Goal: Register for event/course

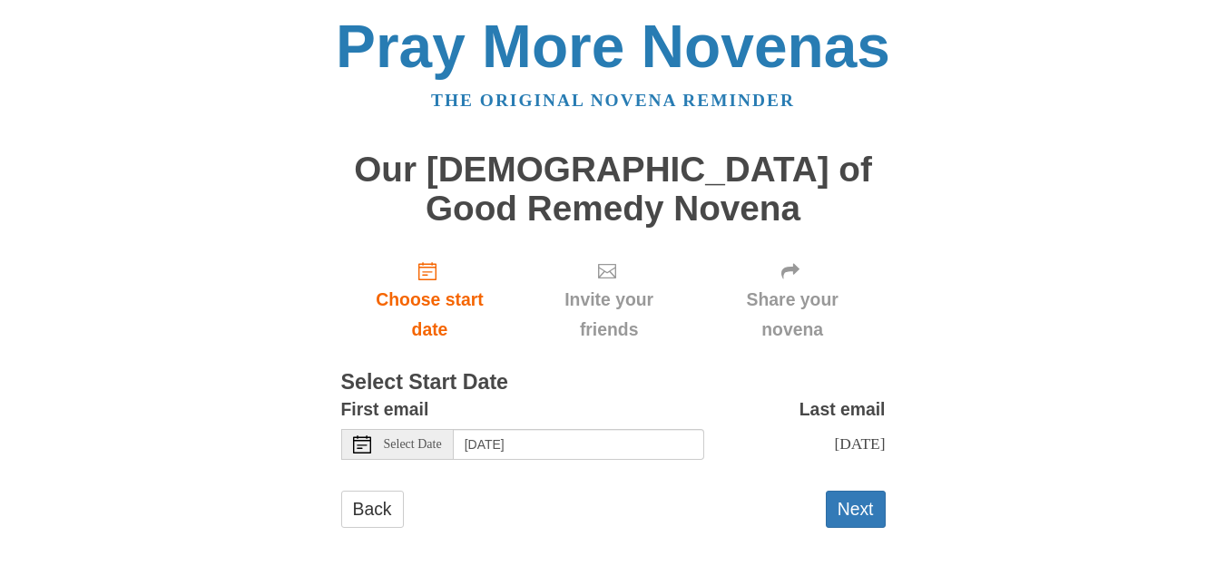
click at [452, 446] on div "Select Date" at bounding box center [397, 444] width 113 height 31
click at [858, 525] on button "Next" at bounding box center [856, 509] width 60 height 37
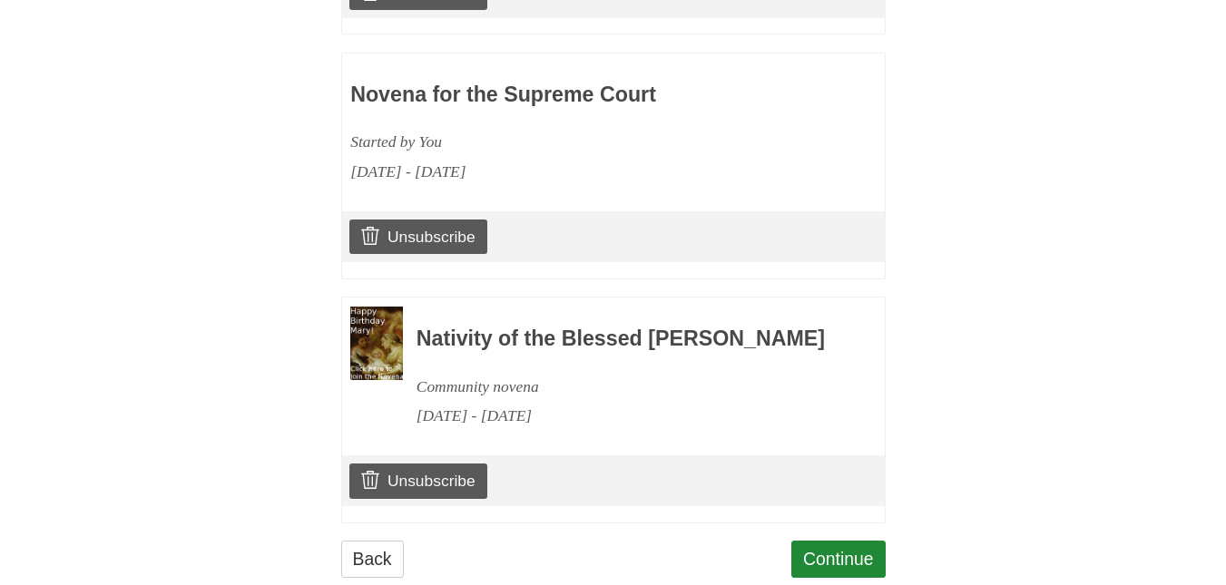
scroll to position [1180, 0]
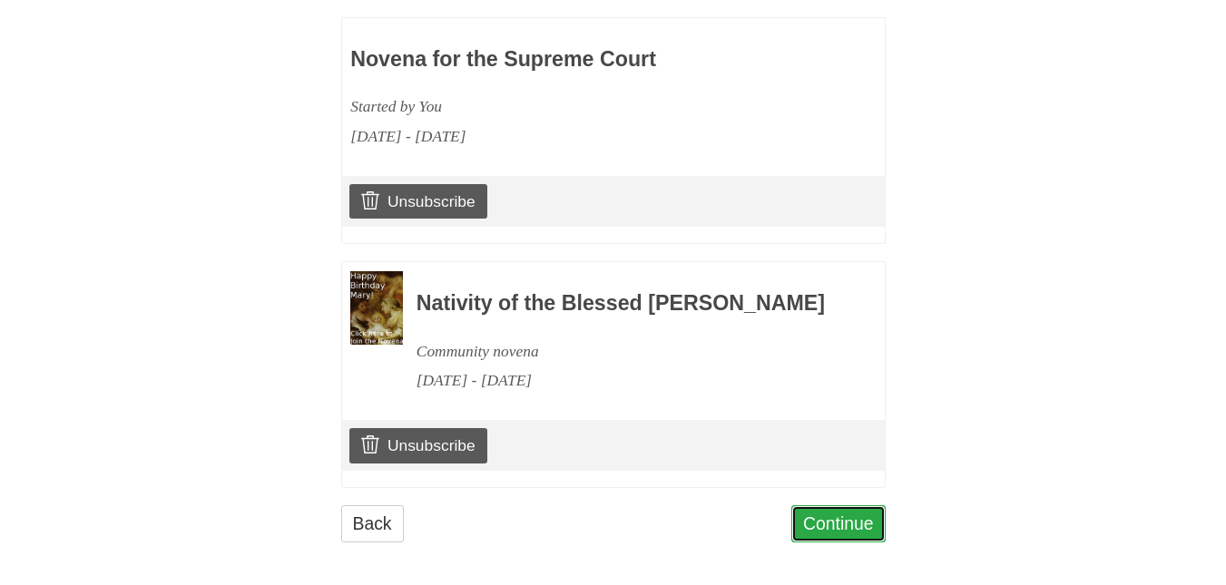
click at [843, 543] on link "Continue" at bounding box center [838, 523] width 94 height 37
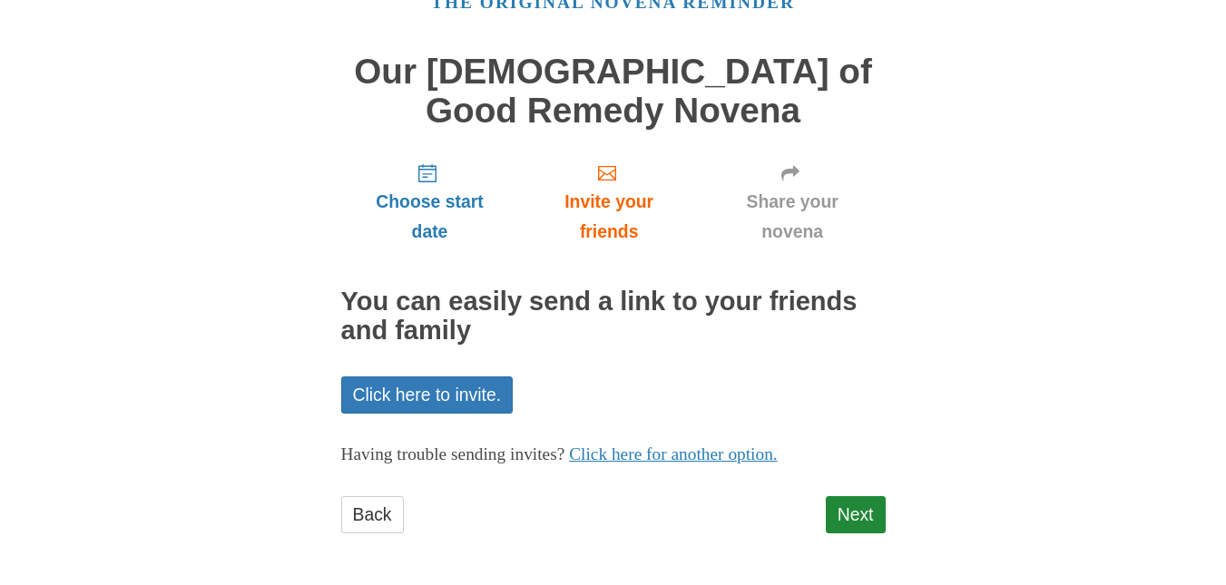
scroll to position [100, 0]
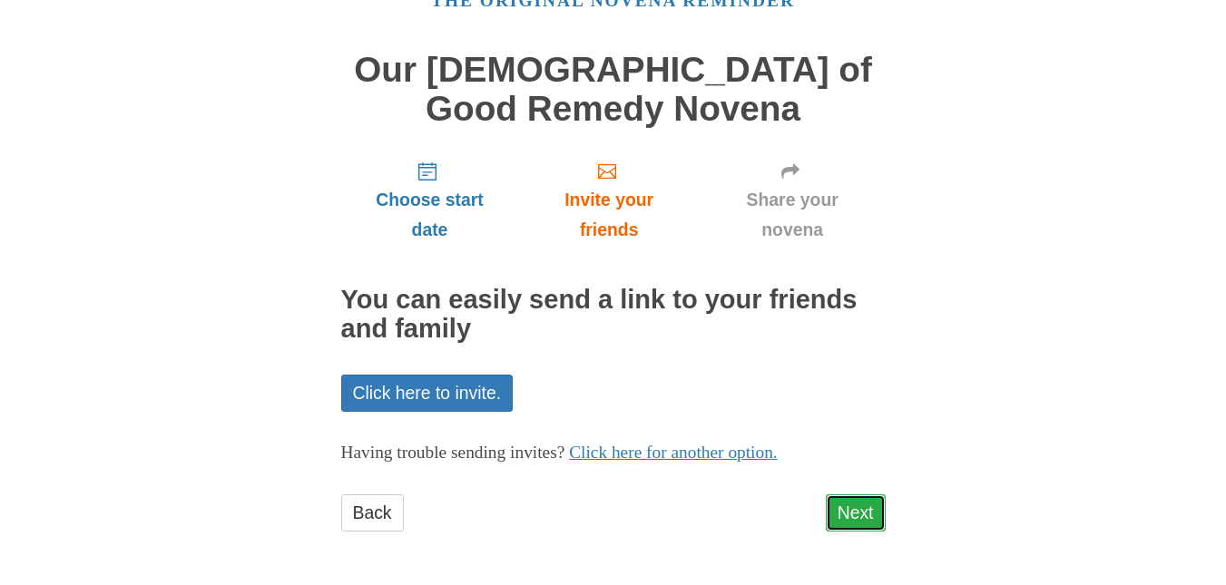
click at [852, 515] on link "Next" at bounding box center [856, 513] width 60 height 37
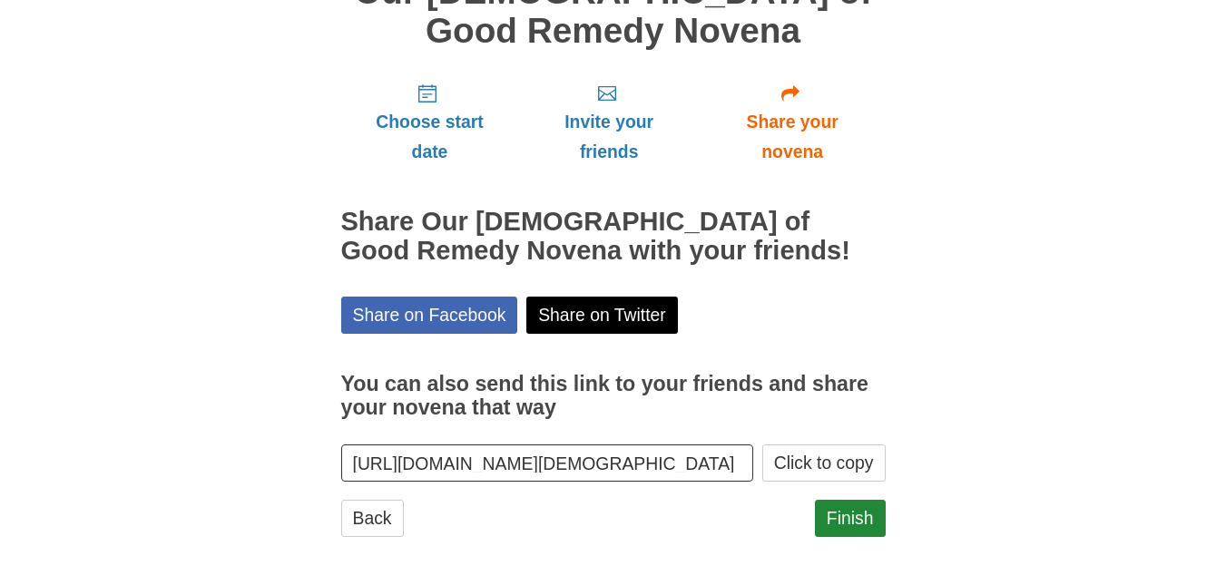
scroll to position [182, 0]
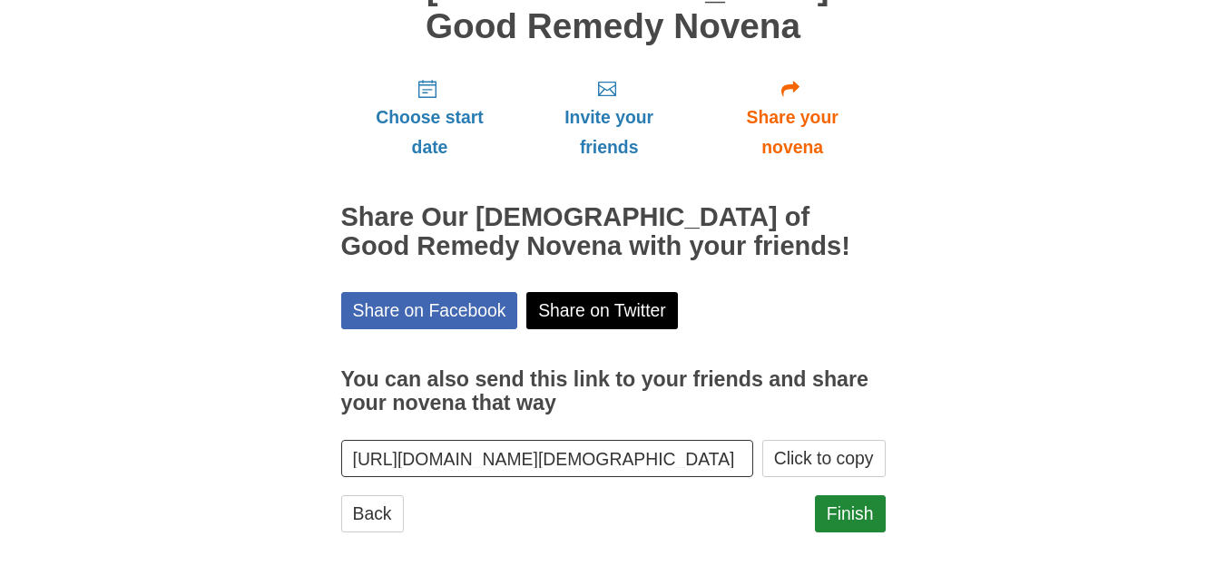
click at [740, 454] on input "https://www.praymorenovenas.com/our-lady-of-good-remedy-novena/1232685" at bounding box center [547, 458] width 413 height 37
click at [796, 461] on button "Click to copy" at bounding box center [823, 458] width 123 height 37
click at [808, 459] on button "Click to copy" at bounding box center [823, 458] width 123 height 37
click at [848, 507] on link "Finish" at bounding box center [850, 513] width 71 height 37
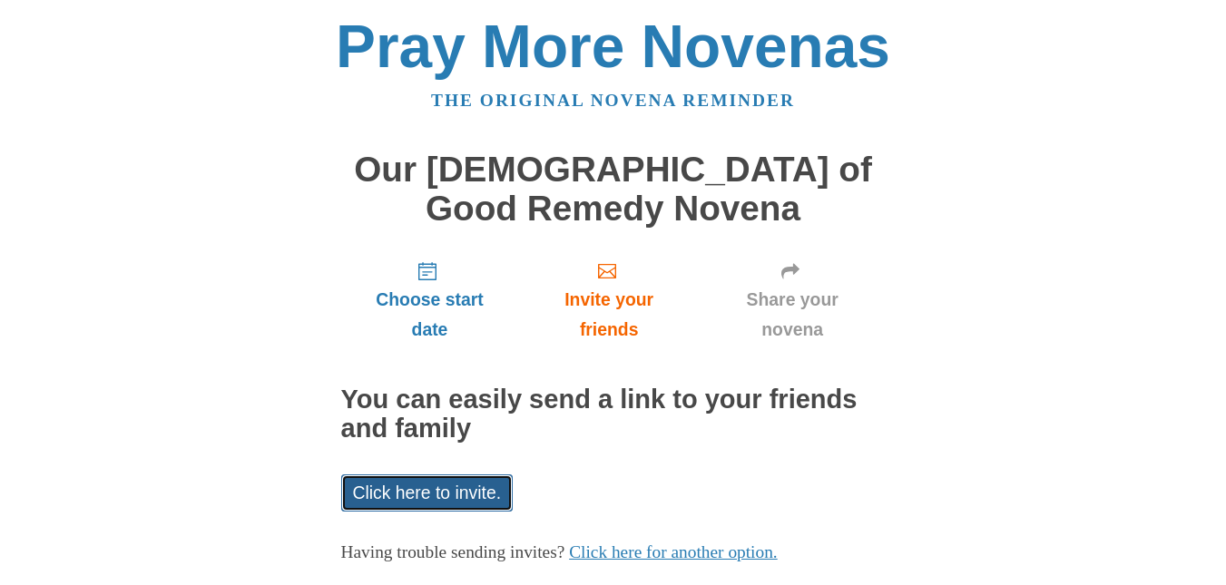
click at [486, 491] on link "Click here to invite." at bounding box center [427, 493] width 172 height 37
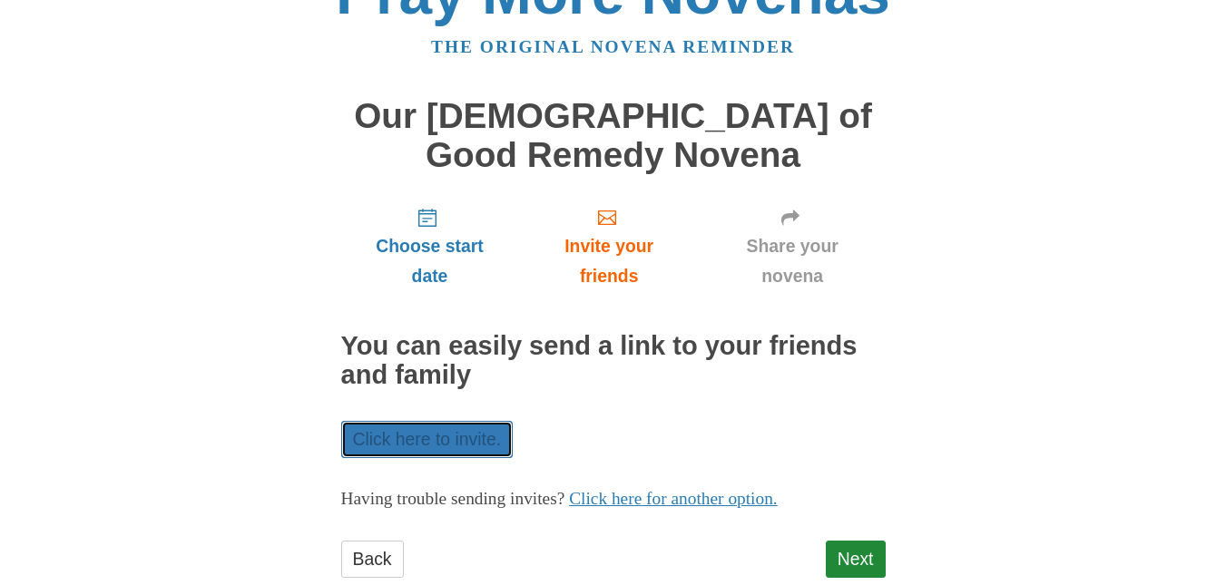
scroll to position [100, 0]
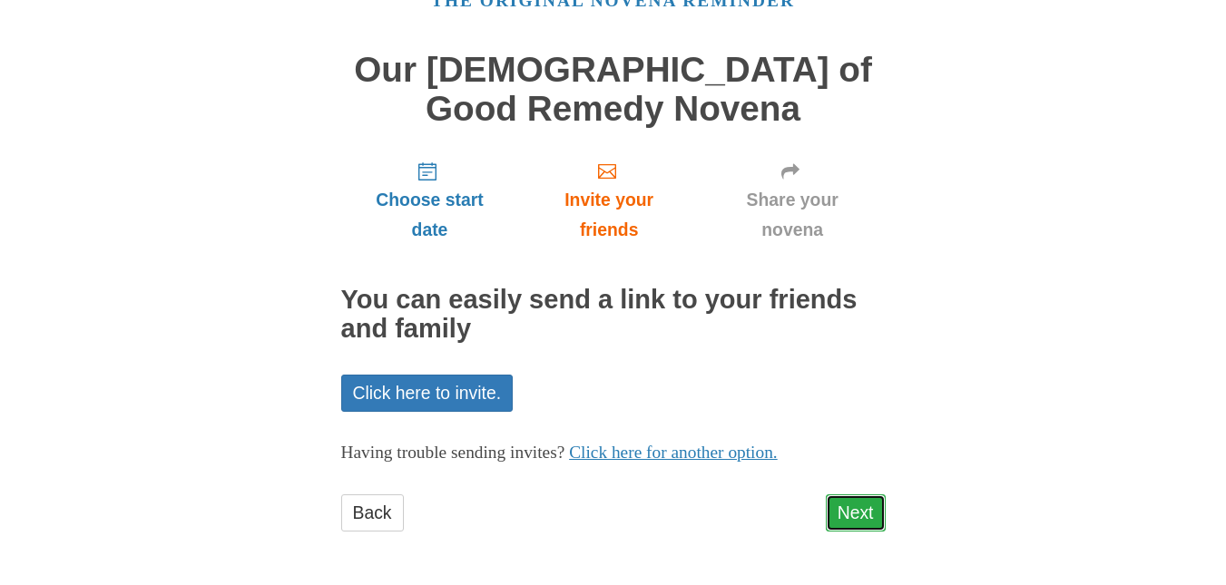
click at [854, 508] on link "Next" at bounding box center [856, 513] width 60 height 37
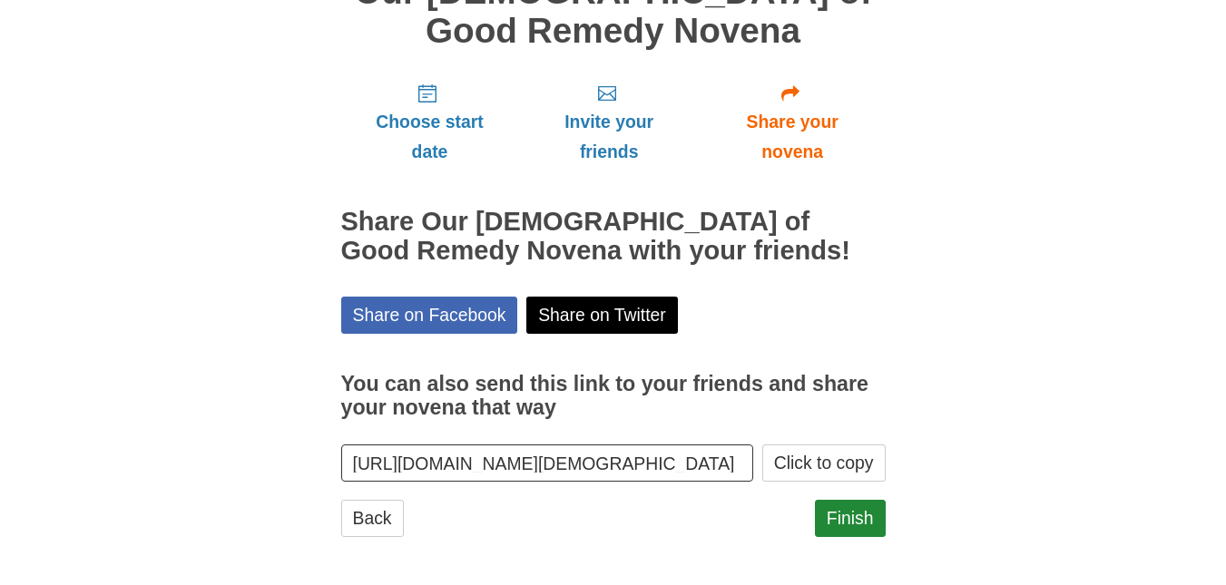
scroll to position [182, 0]
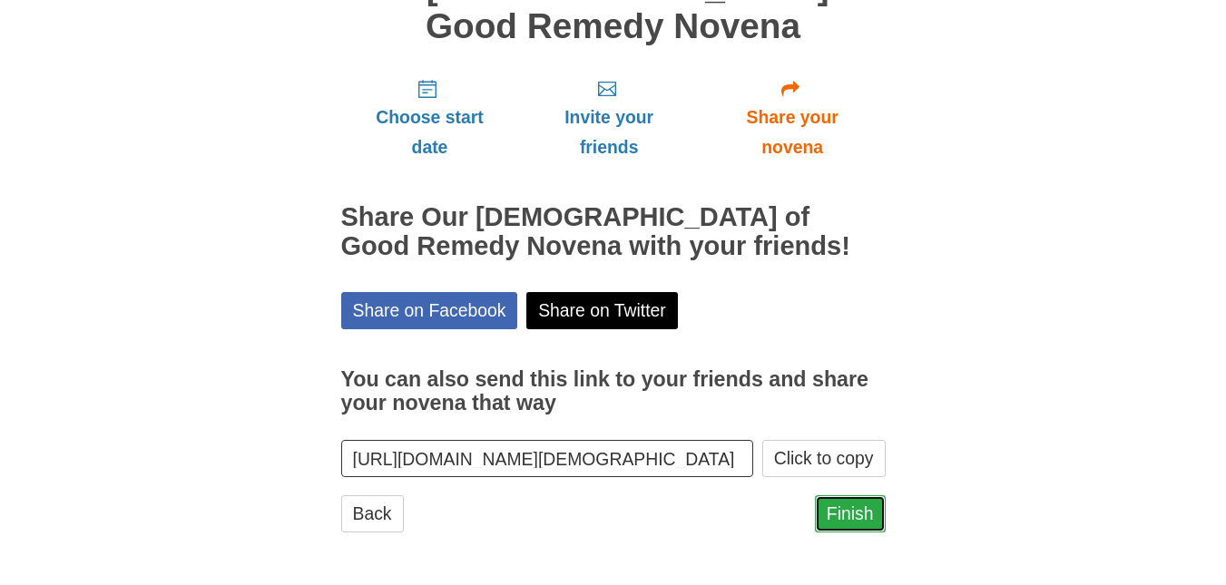
click at [866, 501] on link "Finish" at bounding box center [850, 513] width 71 height 37
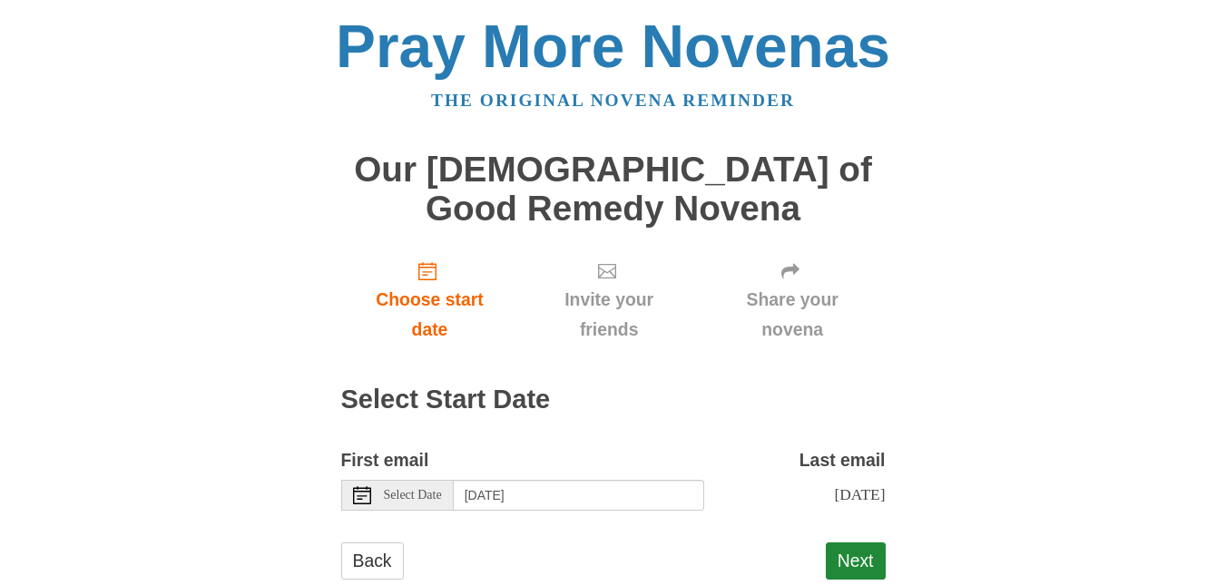
click at [358, 494] on icon at bounding box center [362, 495] width 18 height 18
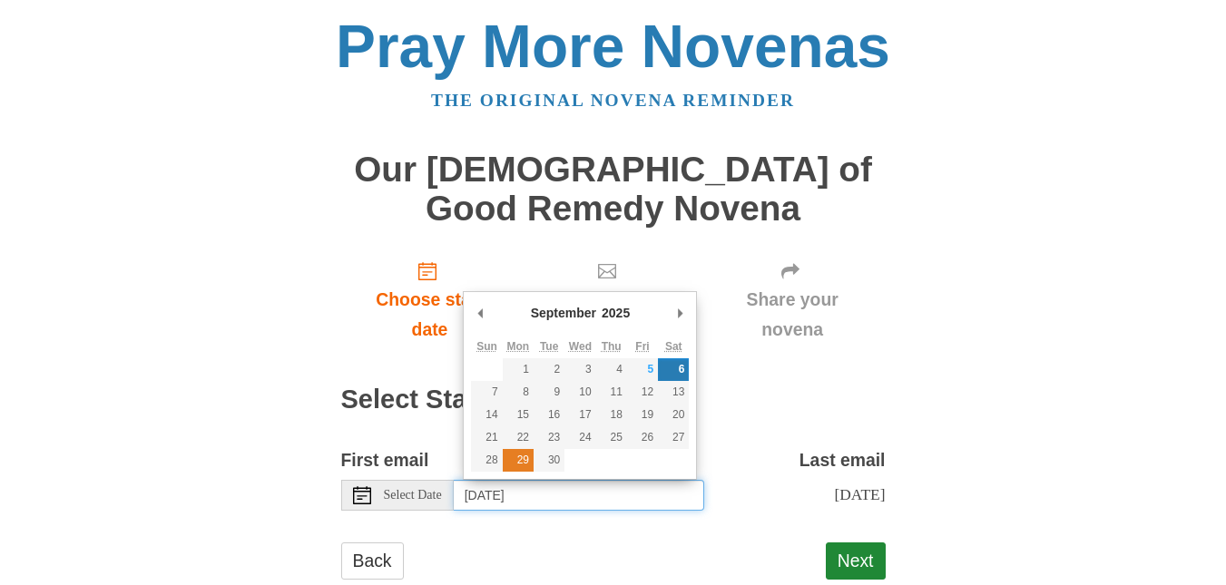
type input "Monday, September 29th"
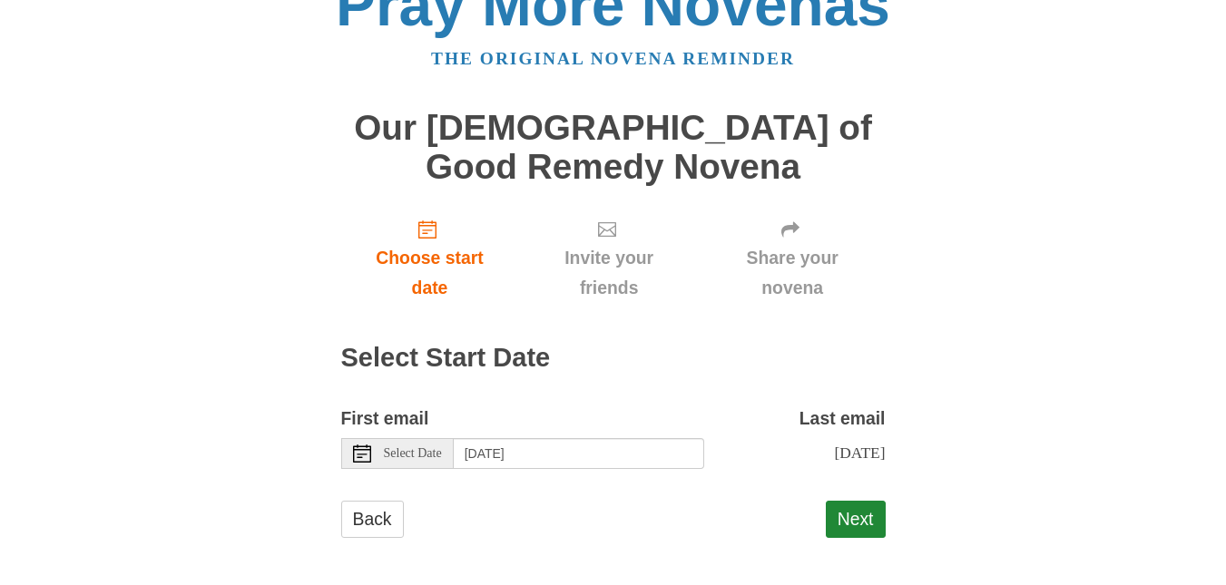
scroll to position [64, 0]
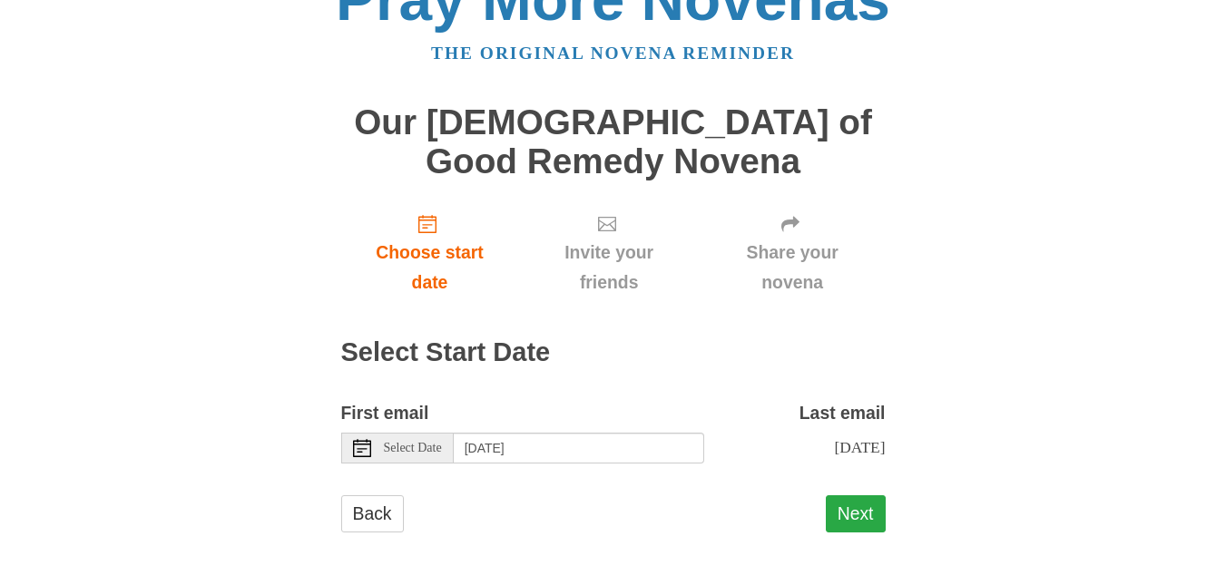
click at [857, 511] on button "Next" at bounding box center [856, 513] width 60 height 37
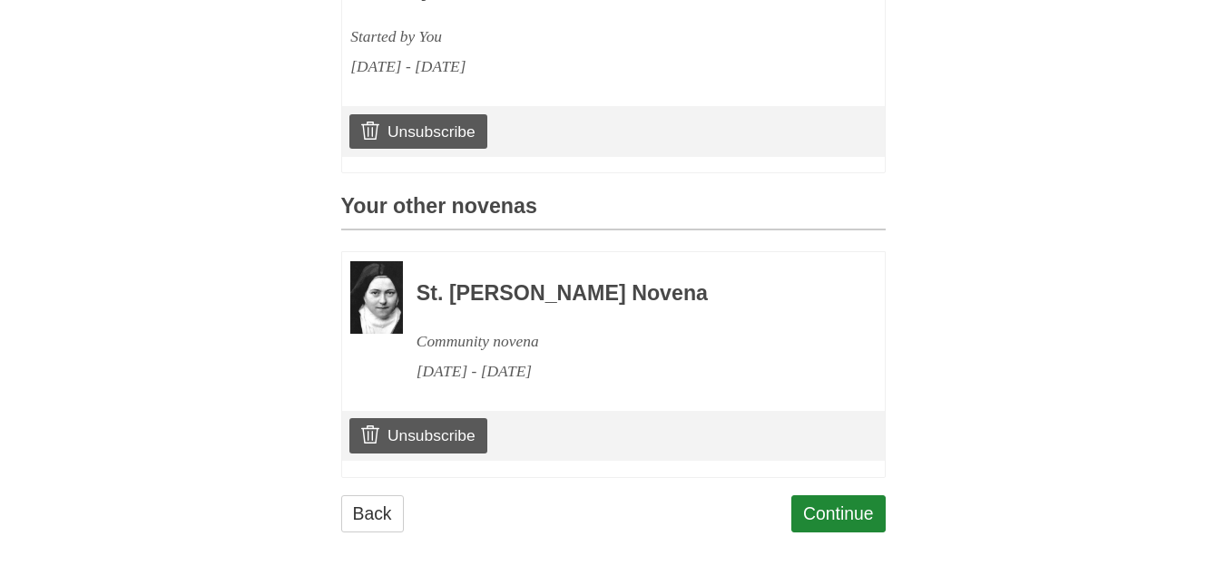
scroll to position [685, 0]
click at [830, 508] on link "Continue" at bounding box center [838, 513] width 94 height 37
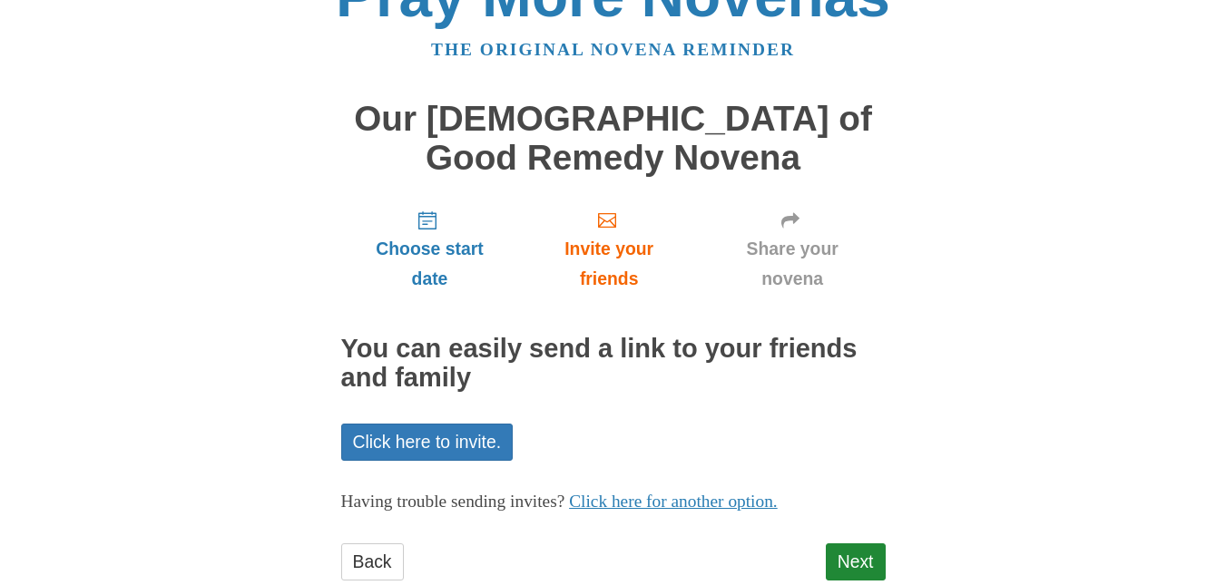
scroll to position [100, 0]
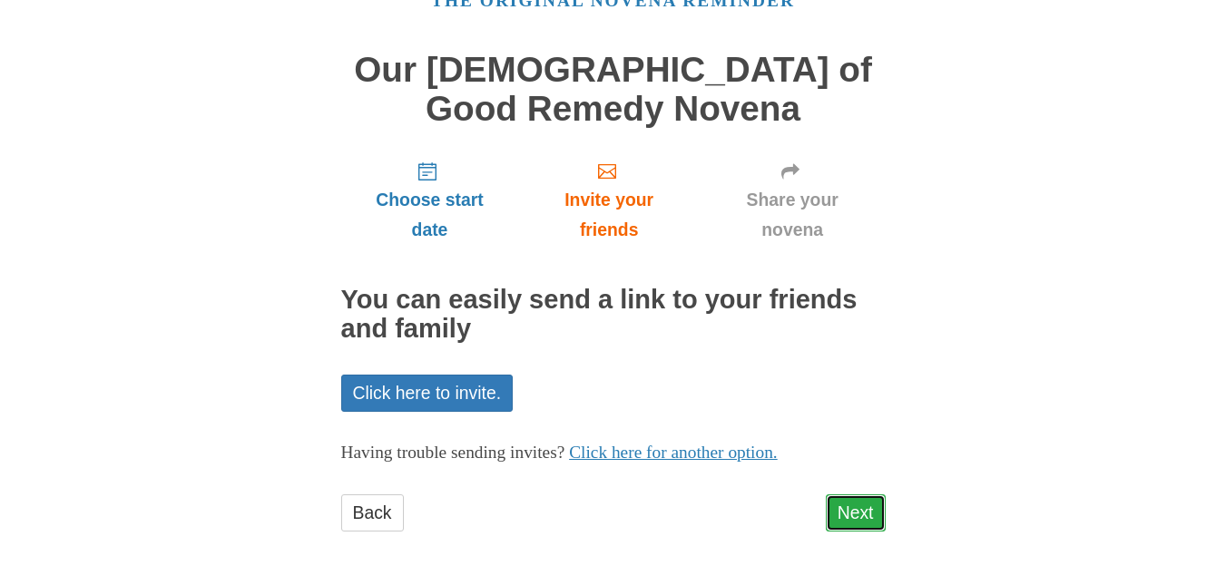
click at [851, 514] on link "Next" at bounding box center [856, 513] width 60 height 37
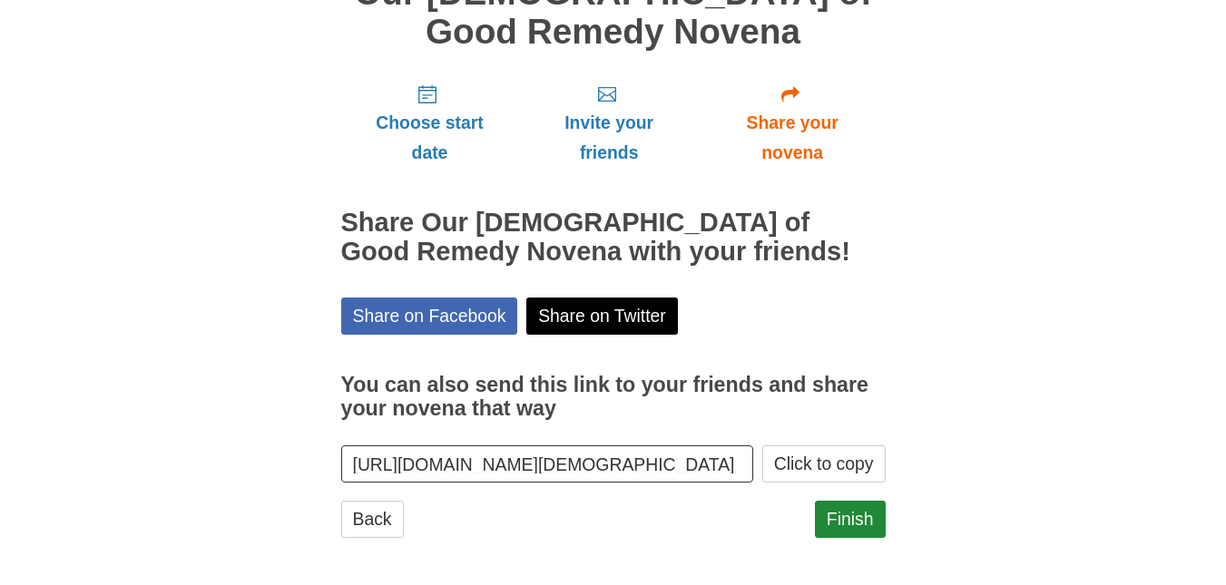
scroll to position [182, 0]
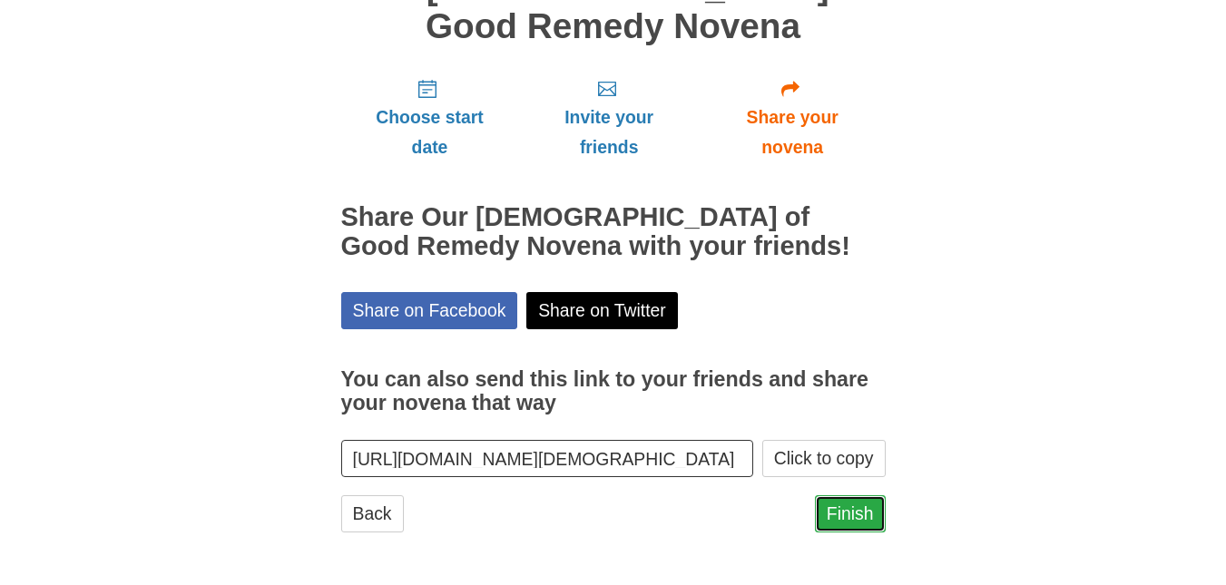
click at [845, 509] on link "Finish" at bounding box center [850, 513] width 71 height 37
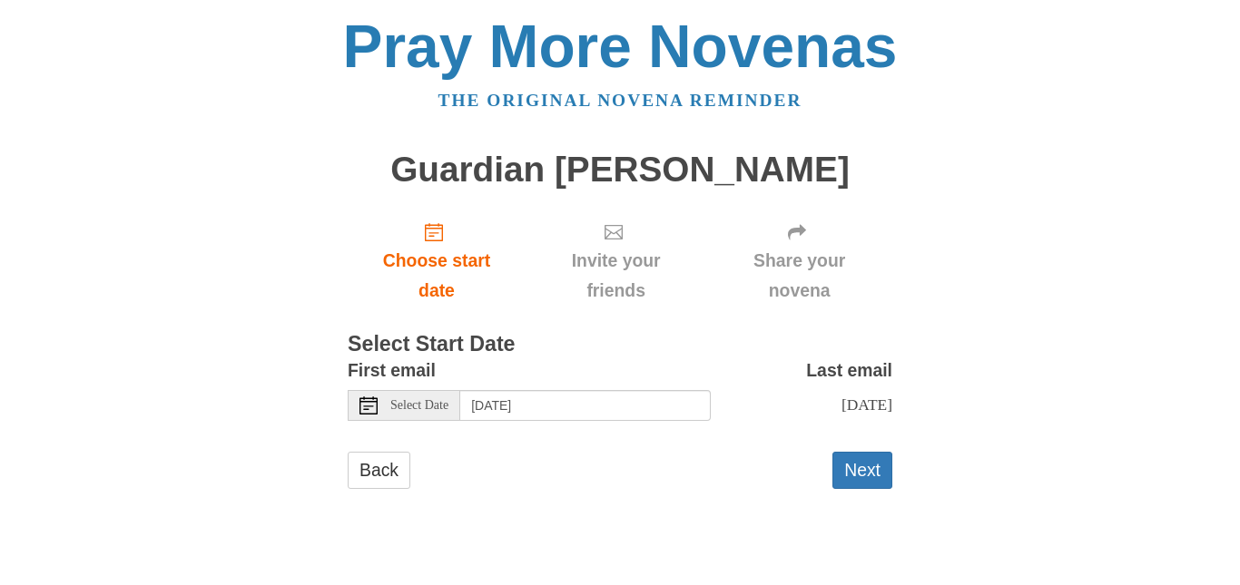
click at [368, 408] on icon at bounding box center [368, 406] width 18 height 18
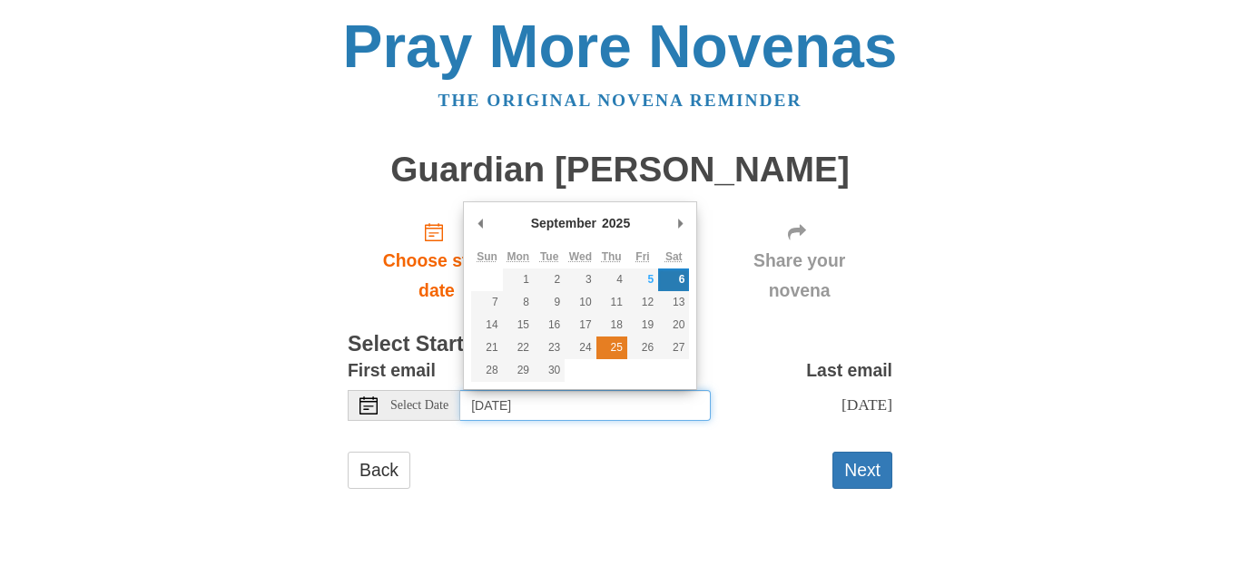
type input "[DATE]"
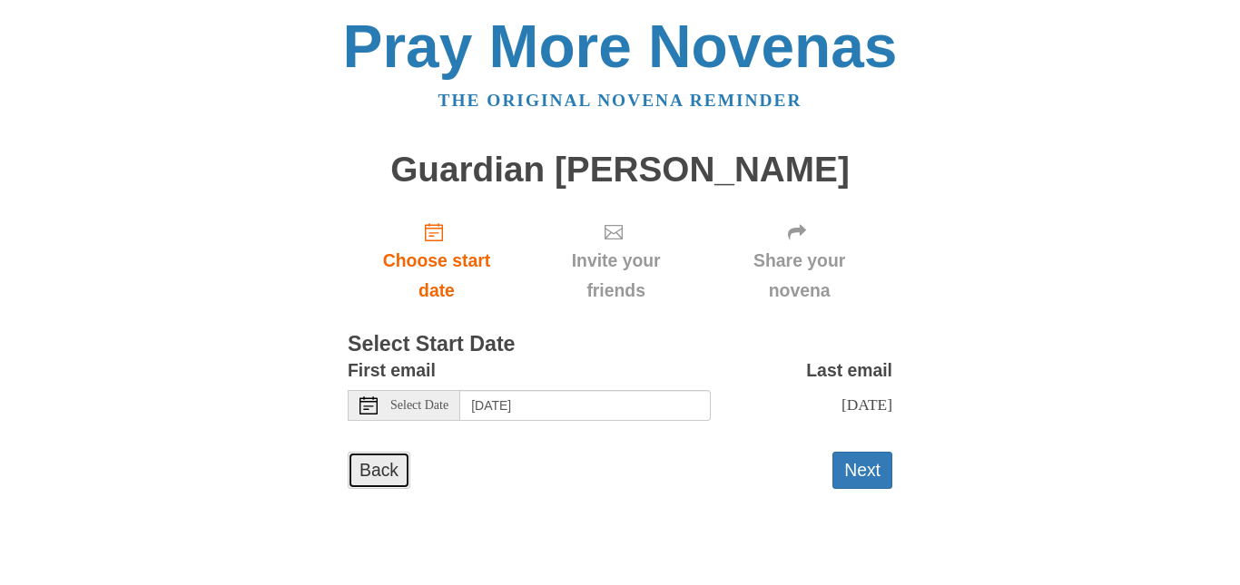
click at [372, 467] on link "Back" at bounding box center [379, 470] width 63 height 37
click at [366, 404] on icon at bounding box center [368, 406] width 18 height 18
click at [362, 407] on icon at bounding box center [368, 406] width 18 height 18
click at [372, 401] on use at bounding box center [368, 406] width 18 height 18
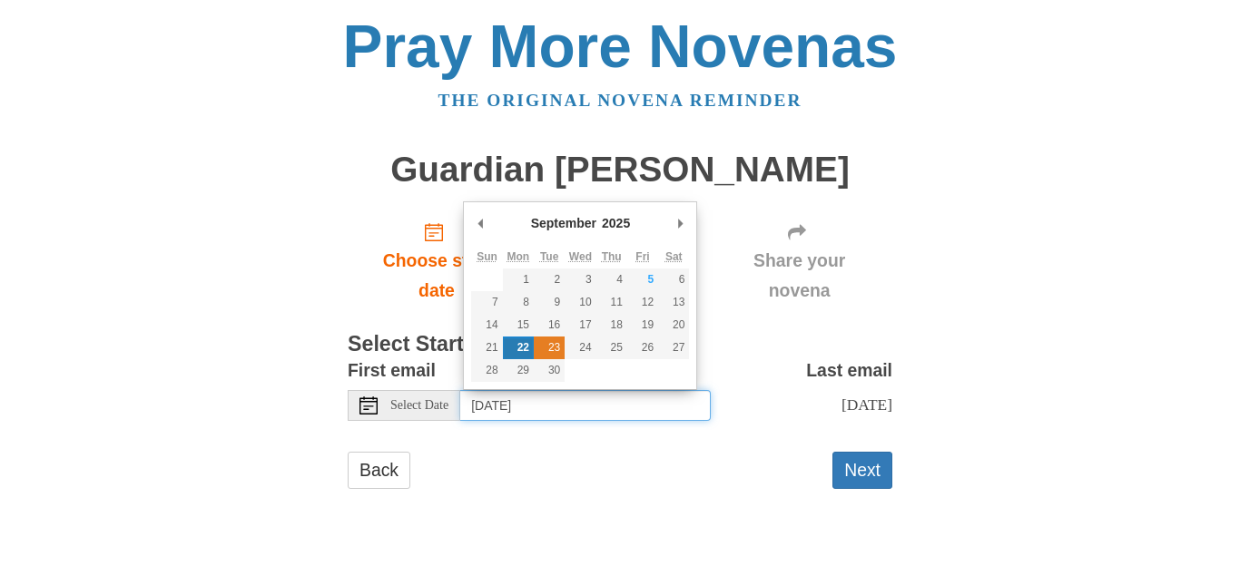
type input "Tuesday, September 23rd"
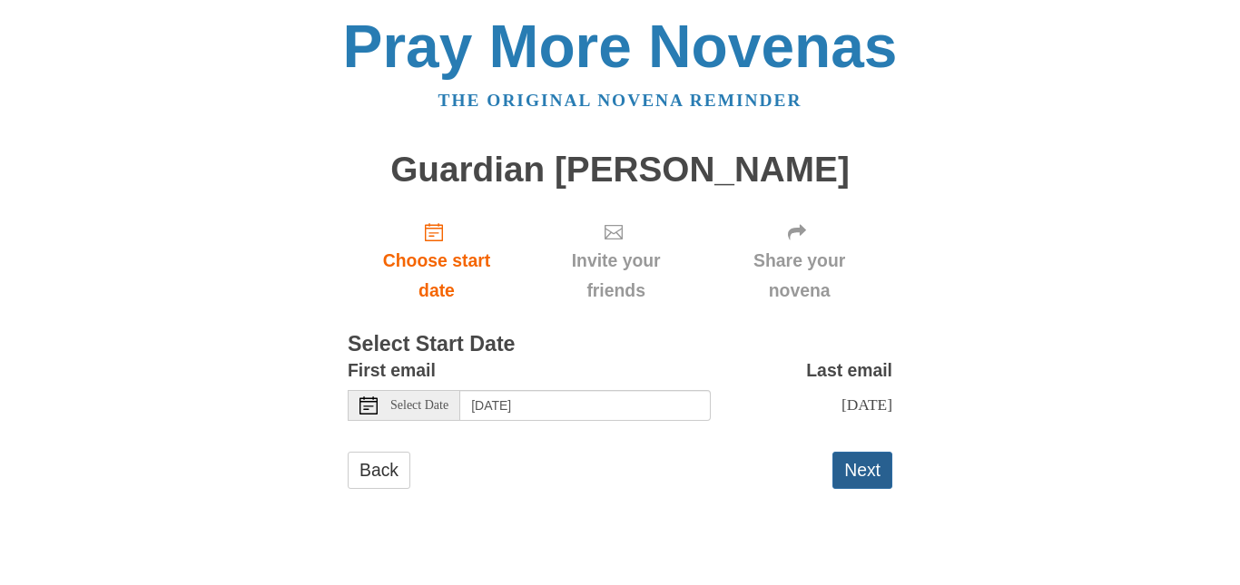
click at [868, 462] on button "Next" at bounding box center [862, 470] width 60 height 37
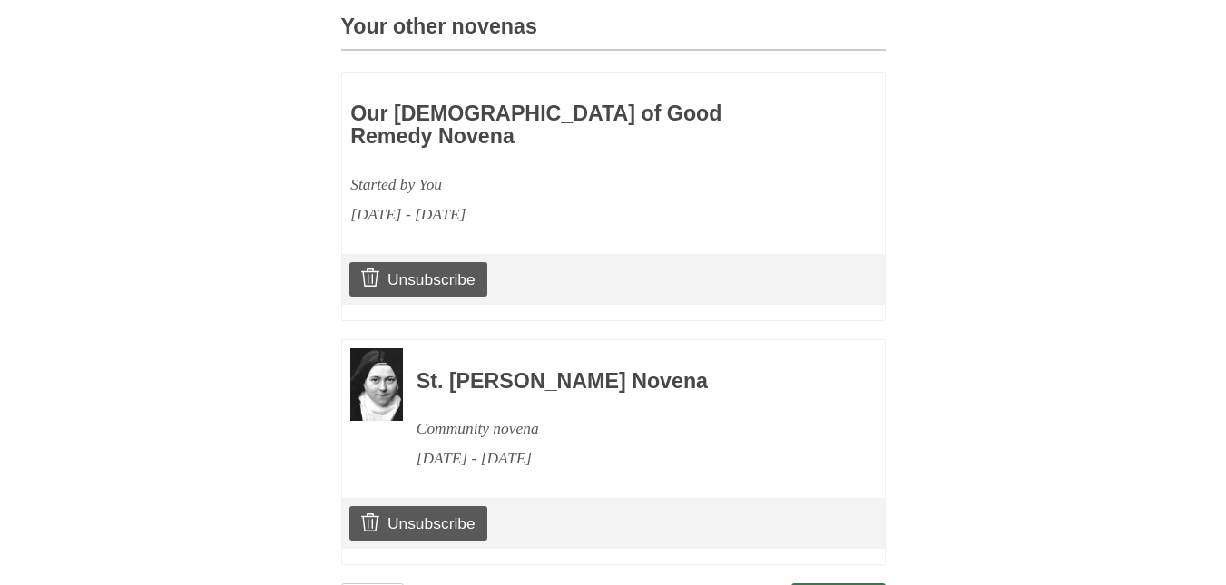
scroll to position [890, 0]
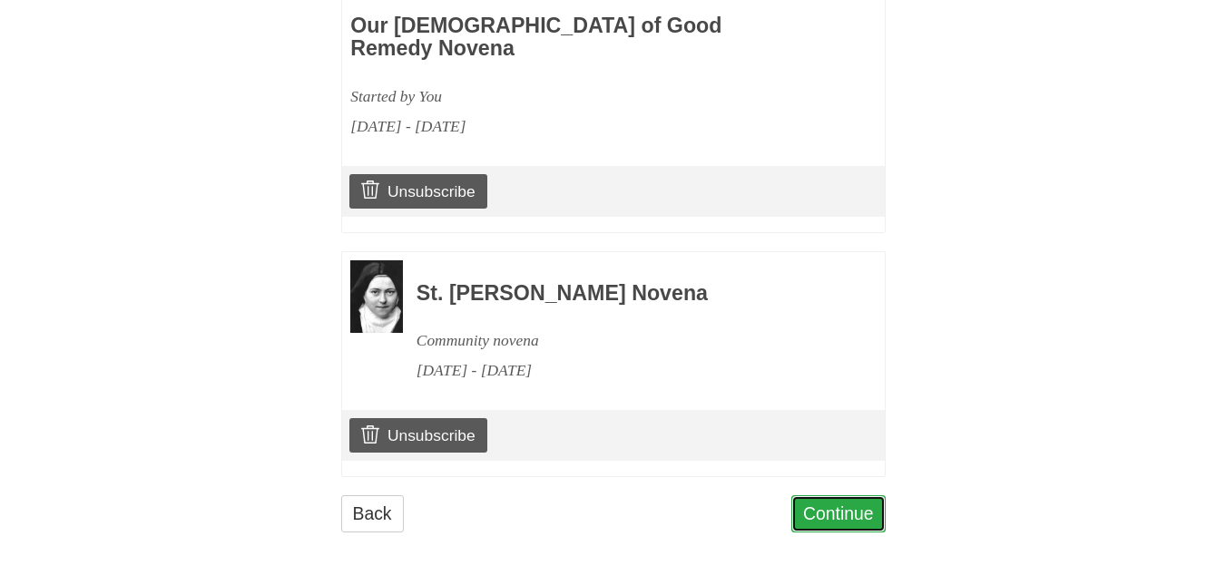
click at [835, 509] on link "Continue" at bounding box center [838, 513] width 94 height 37
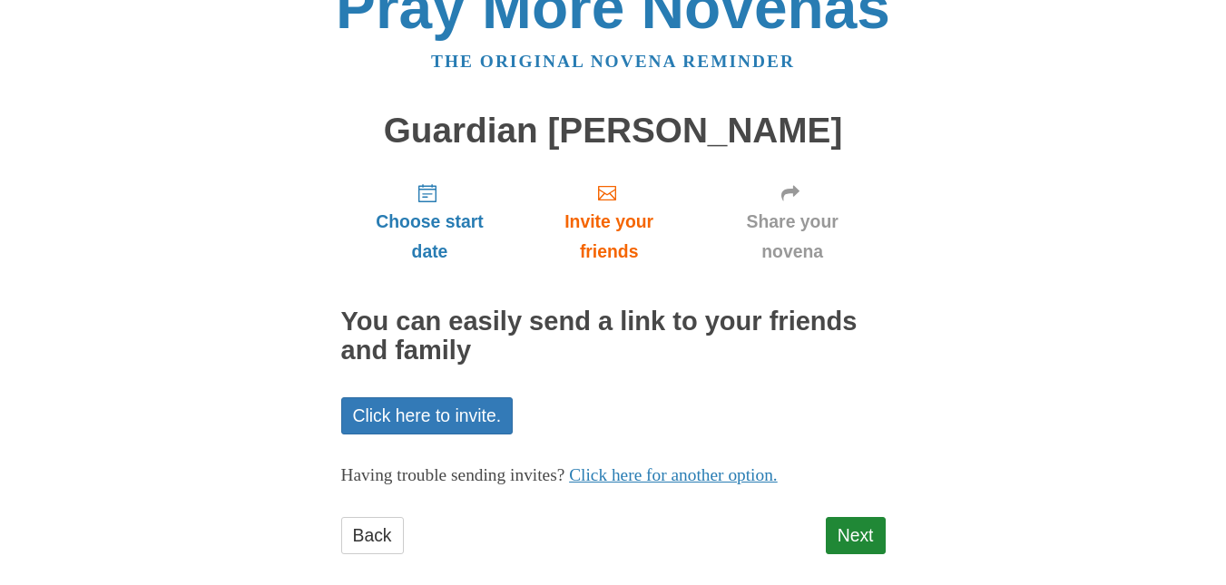
scroll to position [61, 0]
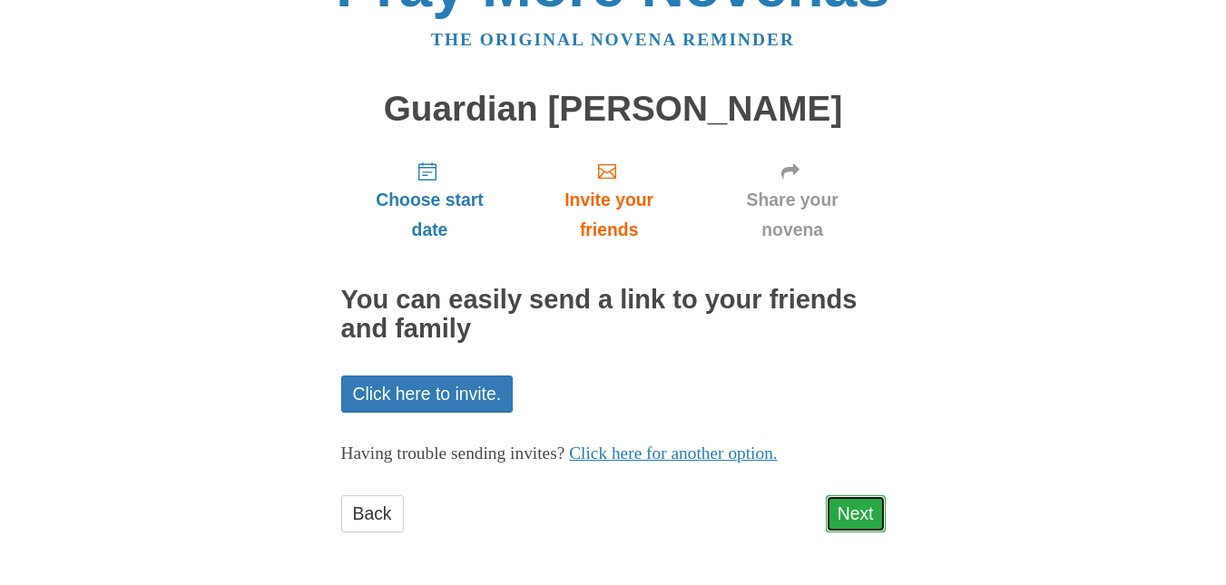
click at [857, 515] on link "Next" at bounding box center [856, 513] width 60 height 37
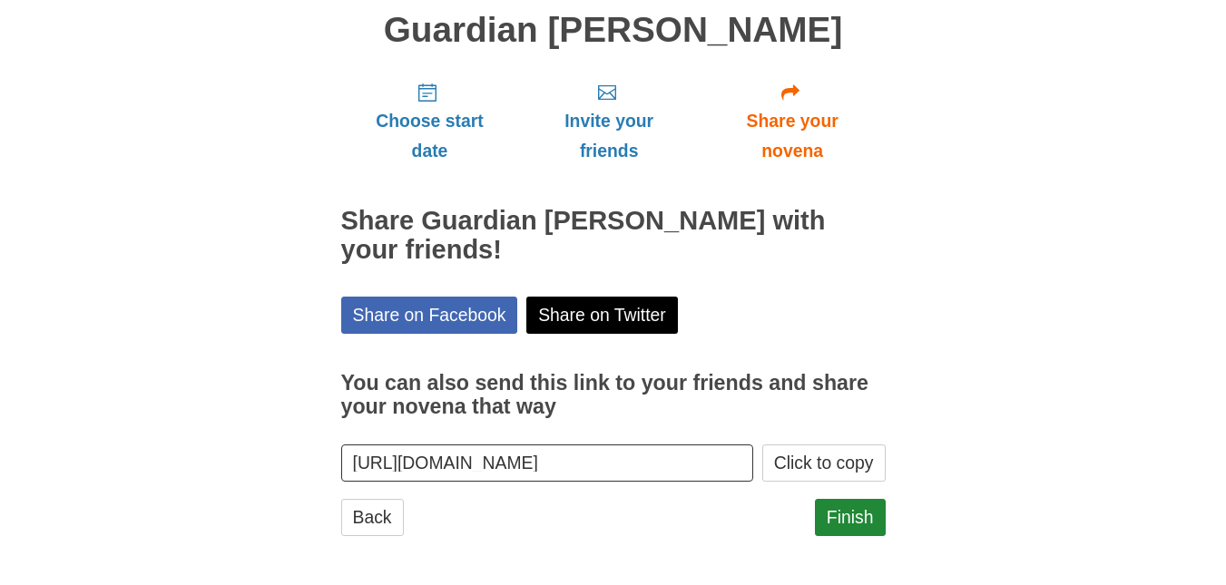
scroll to position [143, 0]
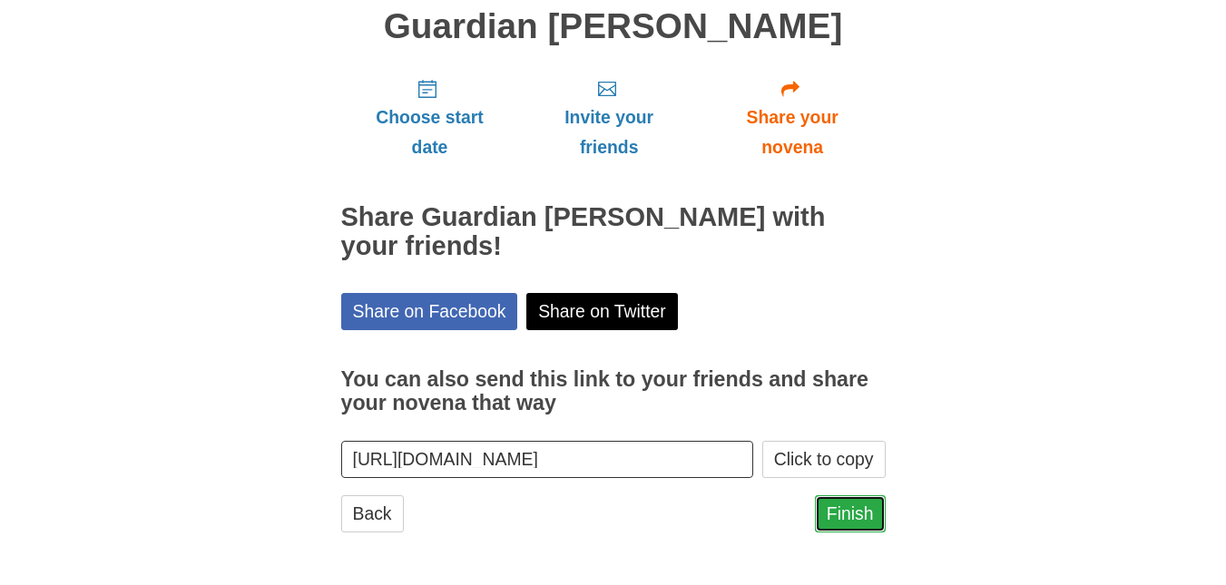
click at [838, 509] on link "Finish" at bounding box center [850, 513] width 71 height 37
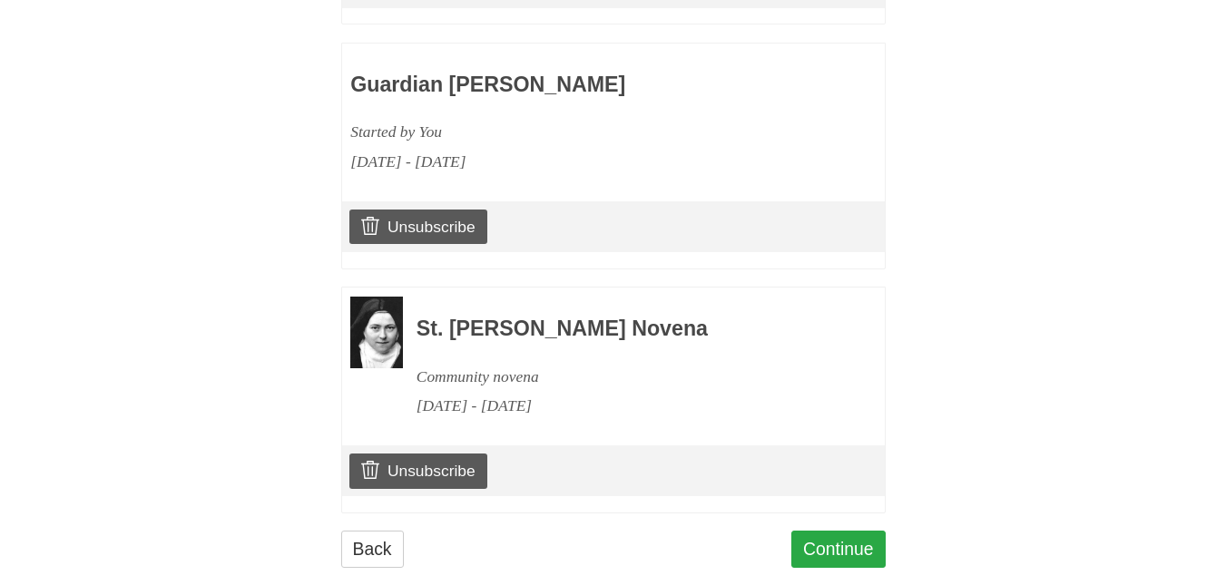
scroll to position [1173, 0]
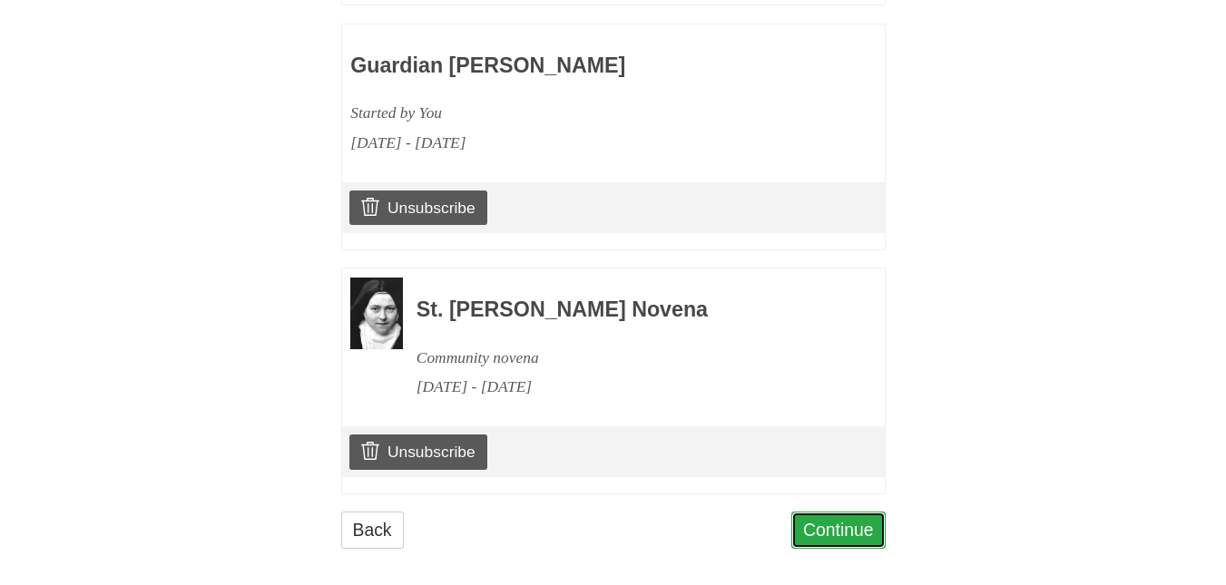
click at [853, 513] on link "Continue" at bounding box center [838, 530] width 94 height 37
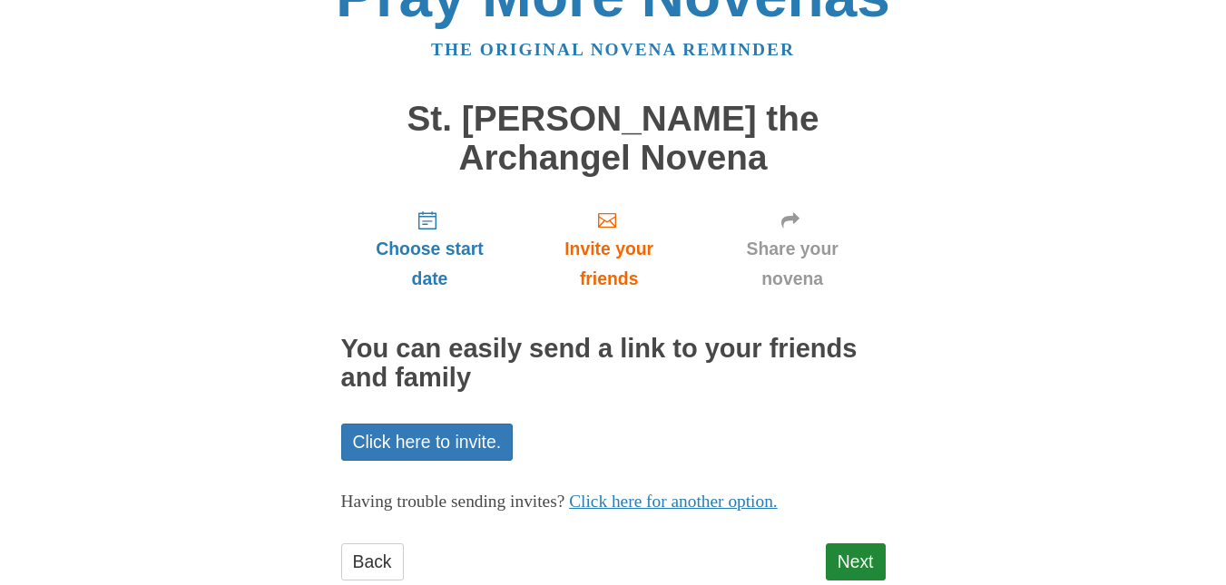
scroll to position [100, 0]
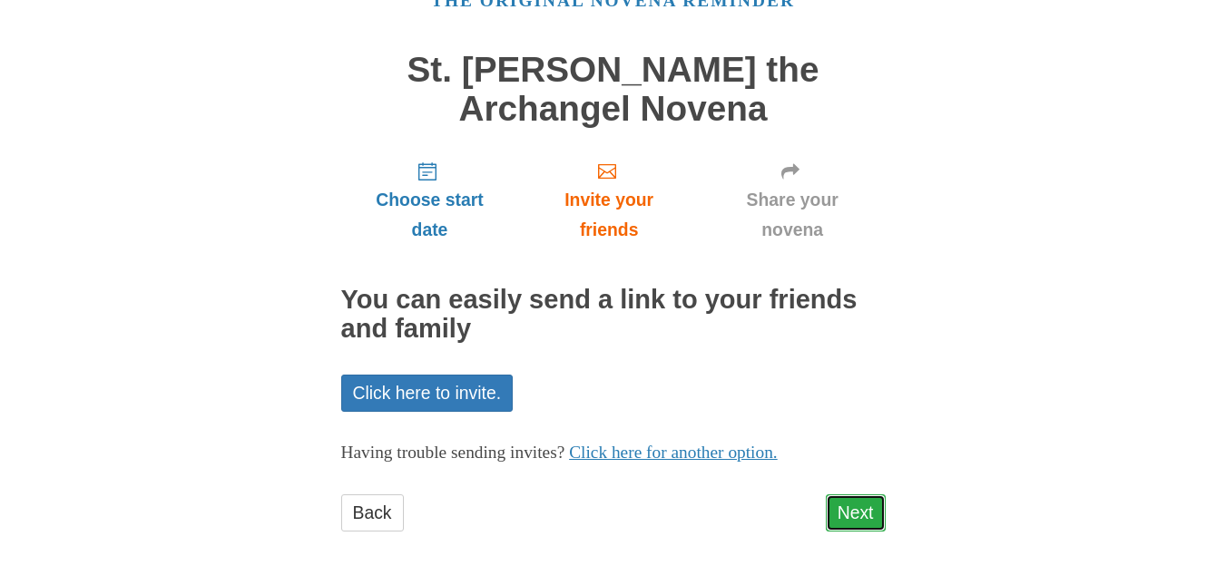
click at [858, 513] on link "Next" at bounding box center [856, 513] width 60 height 37
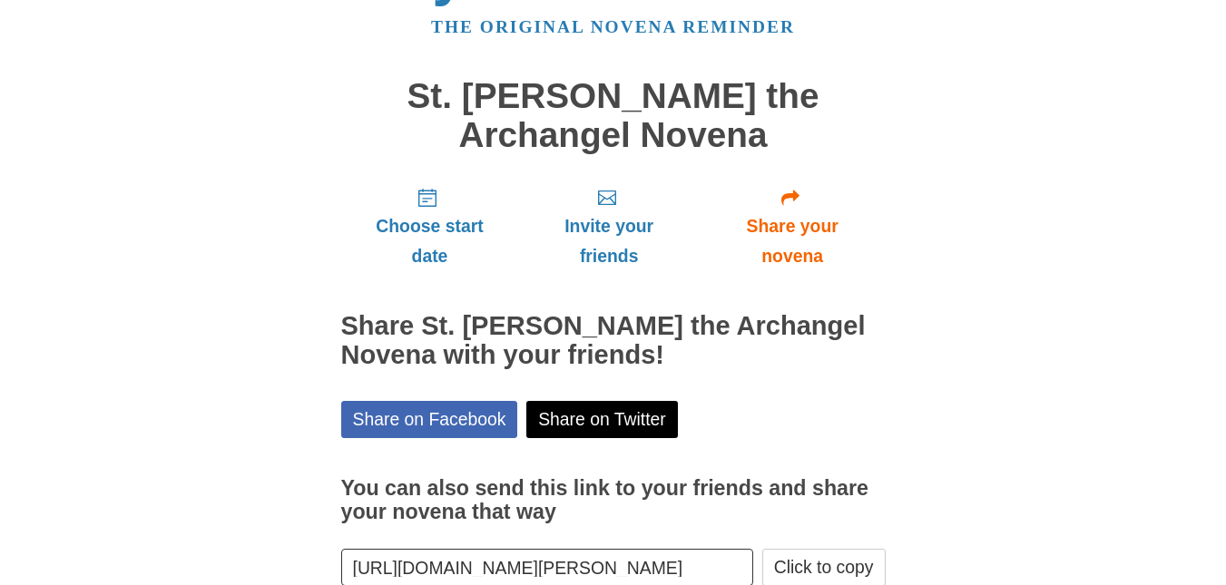
scroll to position [182, 0]
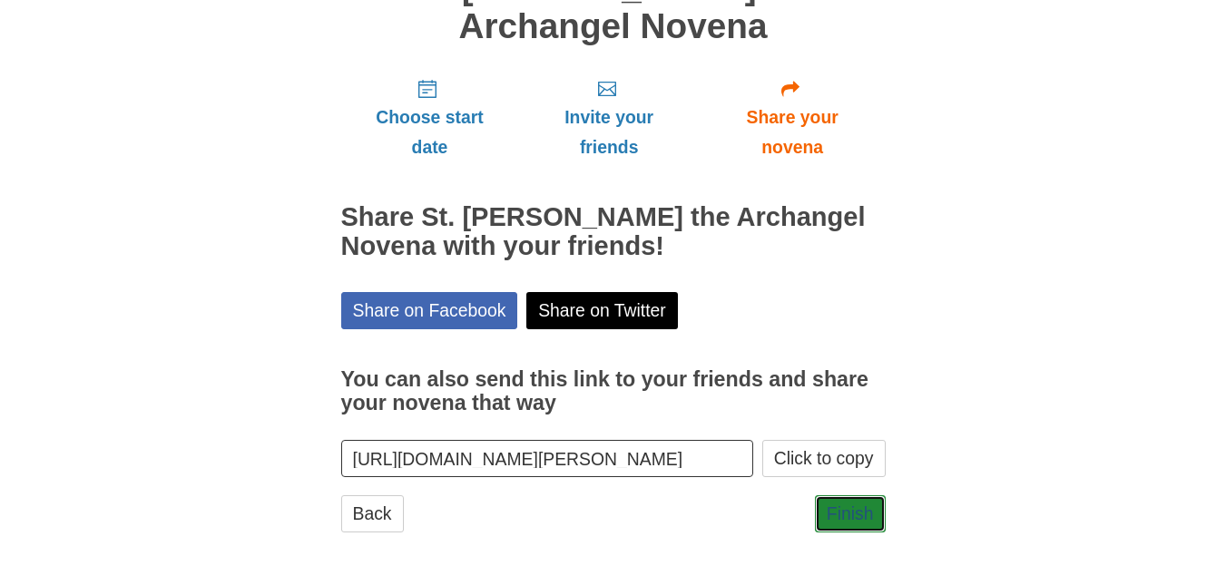
click at [858, 513] on link "Finish" at bounding box center [850, 513] width 71 height 37
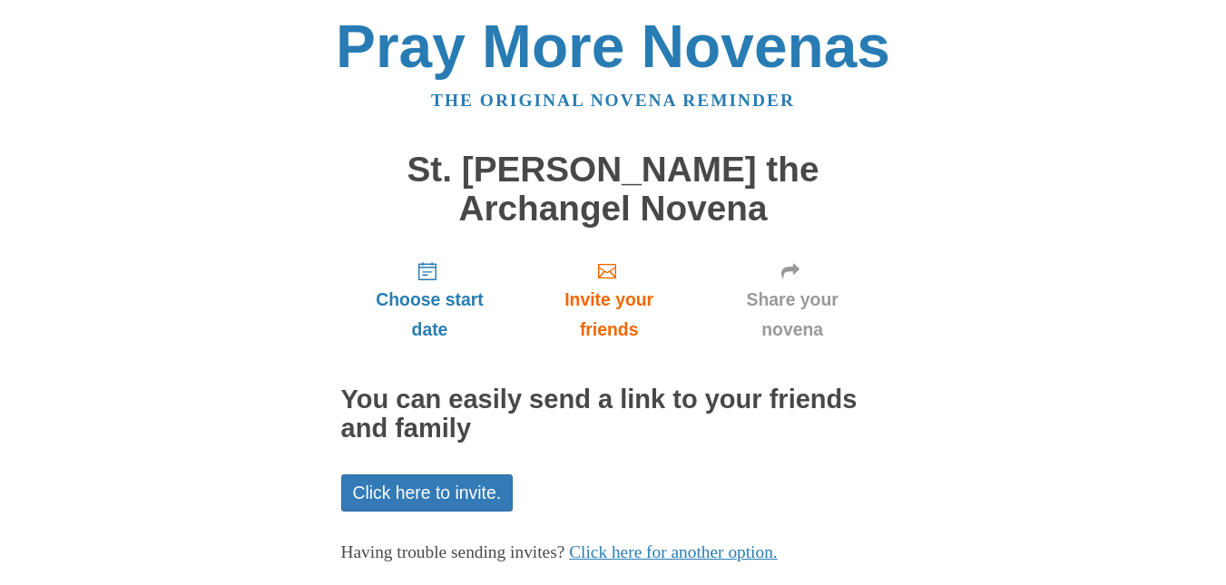
scroll to position [100, 0]
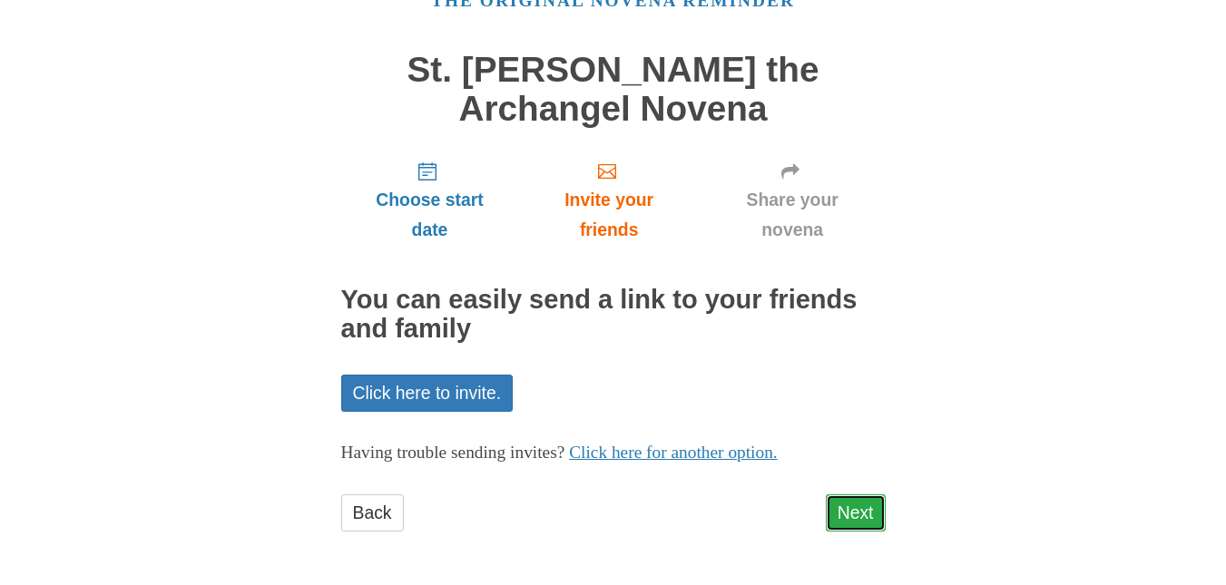
click at [855, 506] on link "Next" at bounding box center [856, 513] width 60 height 37
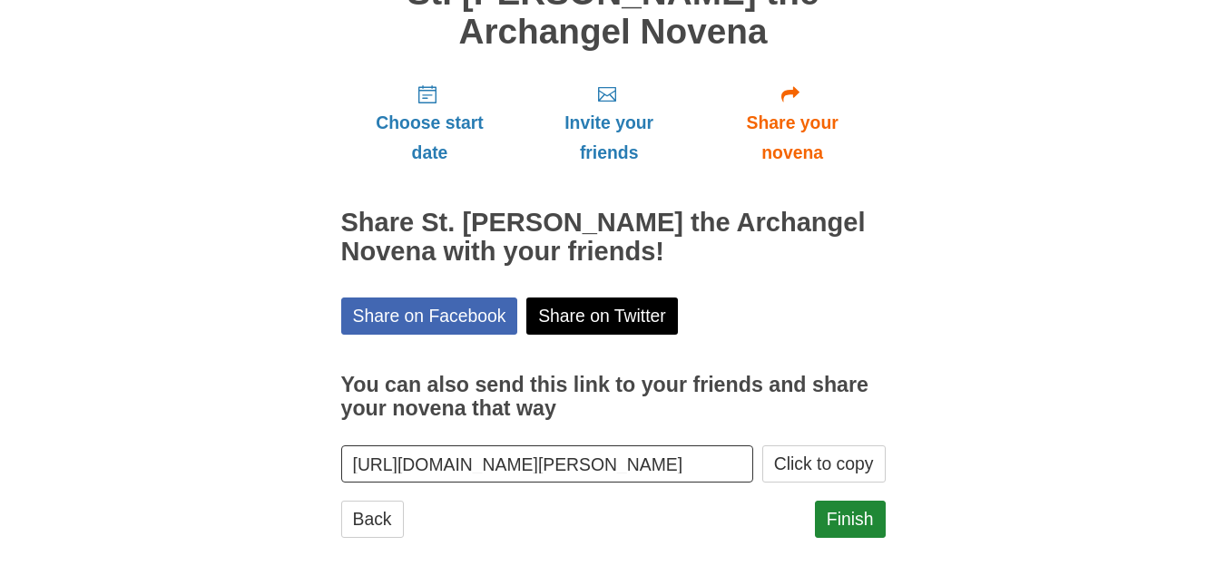
scroll to position [182, 0]
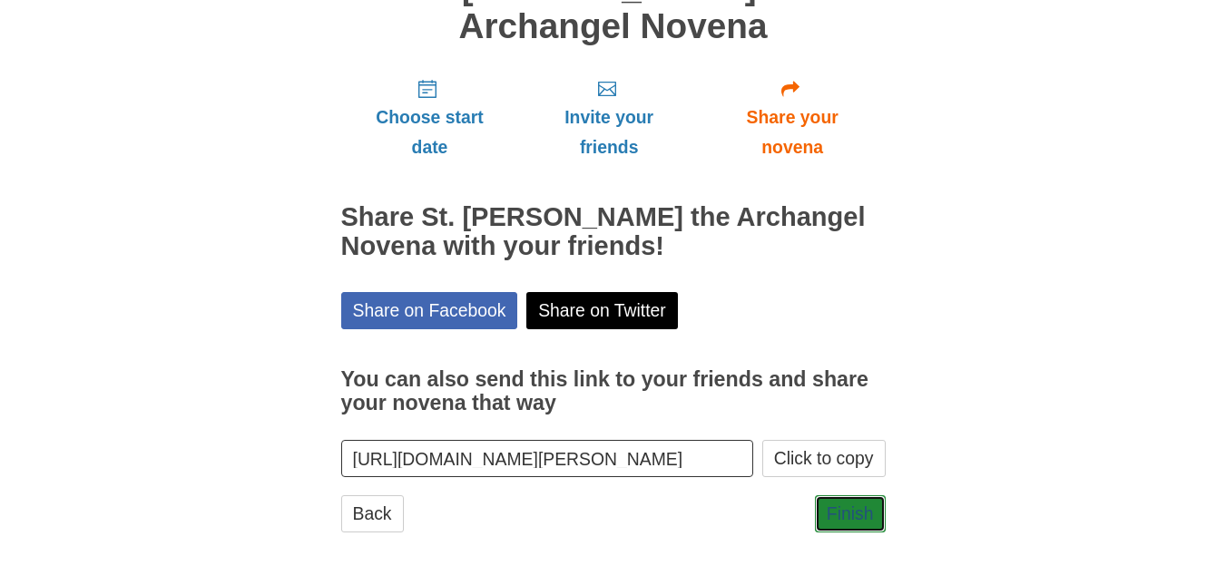
click at [855, 506] on link "Finish" at bounding box center [850, 513] width 71 height 37
